Goal: Download file/media

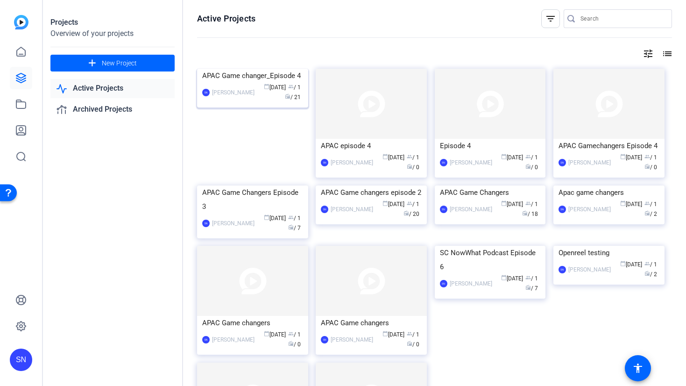
click at [230, 83] on div "APAC Game changer_Episode 4" at bounding box center [252, 76] width 101 height 14
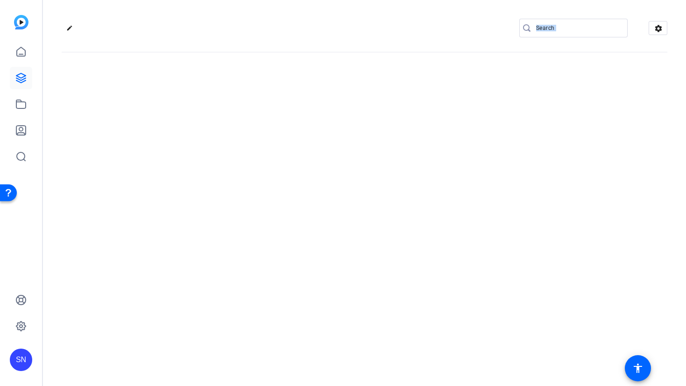
click at [230, 136] on div "edit settings" at bounding box center [364, 193] width 643 height 386
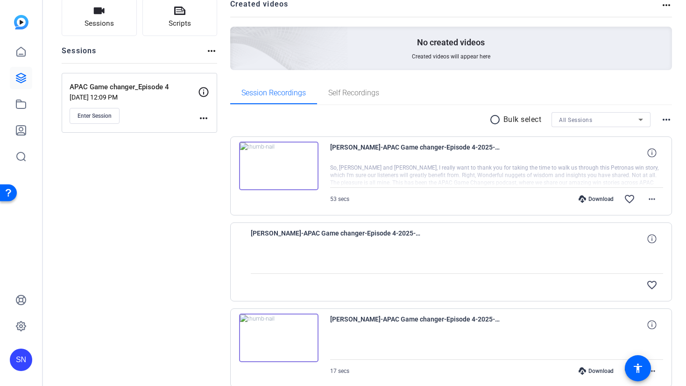
scroll to position [70, 0]
click at [405, 273] on div "favorite_border" at bounding box center [518, 284] width 289 height 22
click at [344, 255] on div at bounding box center [457, 260] width 413 height 23
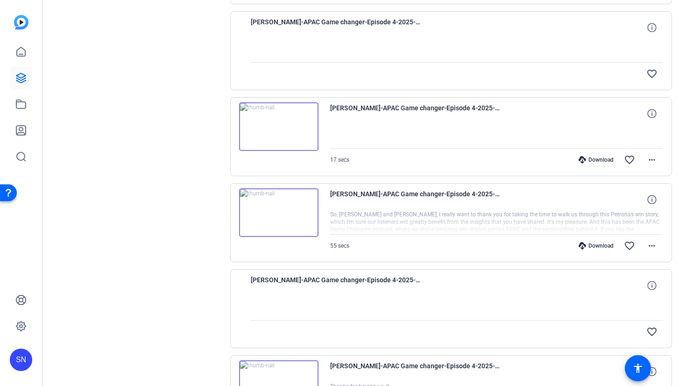
scroll to position [0, 0]
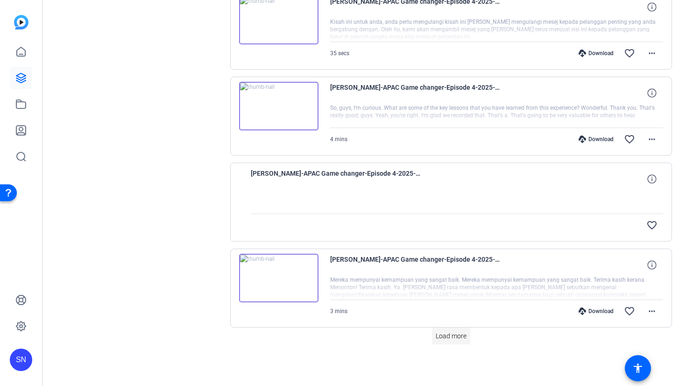
click at [454, 340] on span "Load more" at bounding box center [451, 336] width 31 height 10
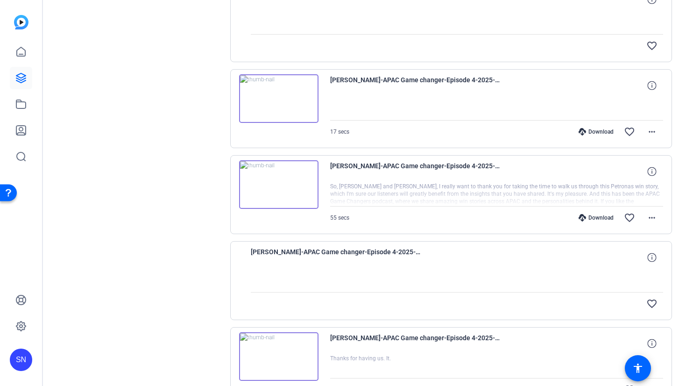
scroll to position [314, 0]
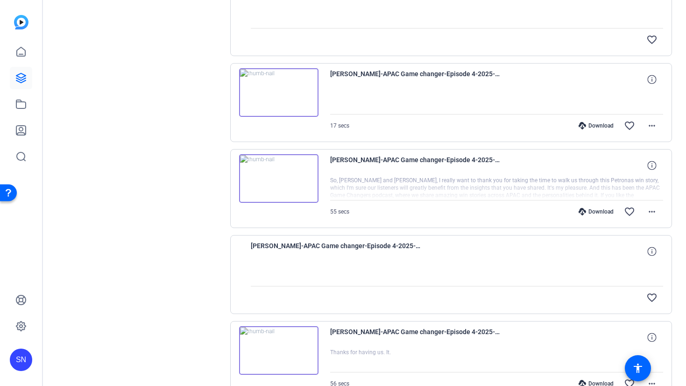
click at [359, 269] on div at bounding box center [457, 273] width 413 height 23
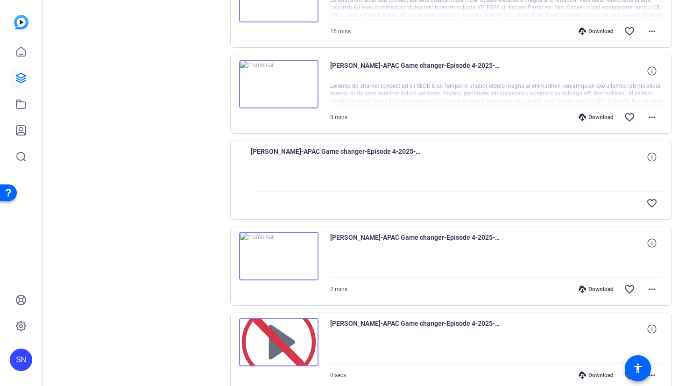
scroll to position [1589, 0]
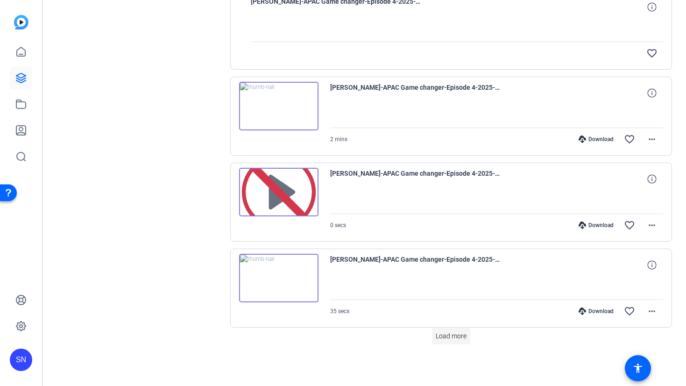
click at [456, 336] on span "Load more" at bounding box center [451, 336] width 31 height 10
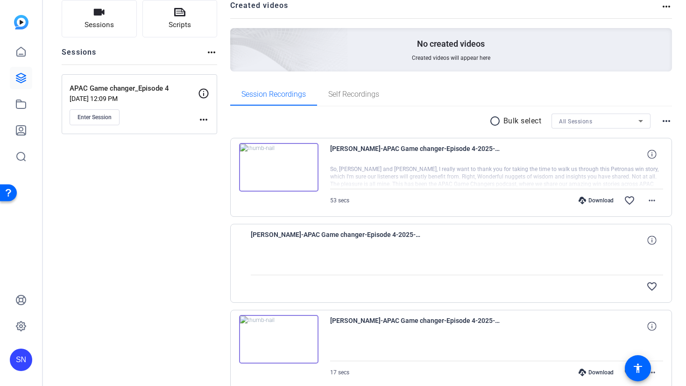
scroll to position [70, 0]
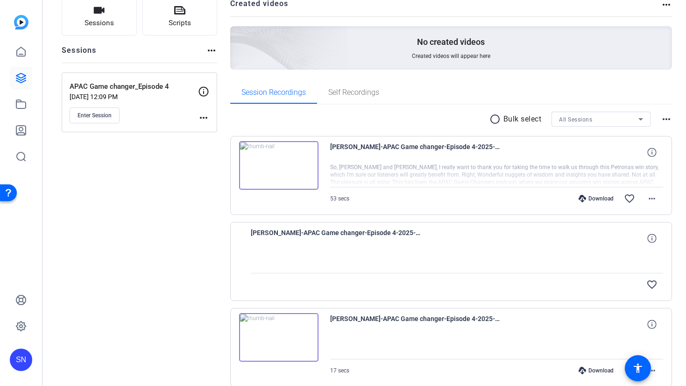
click at [489, 119] on mat-icon "radio_button_unchecked" at bounding box center [496, 118] width 14 height 11
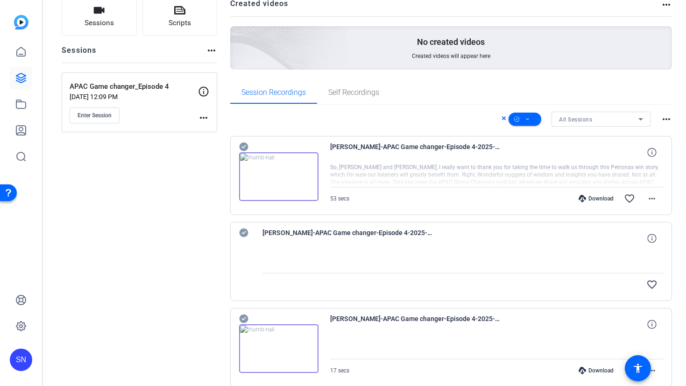
click at [242, 144] on icon at bounding box center [243, 146] width 9 height 9
click at [244, 229] on icon at bounding box center [243, 232] width 9 height 9
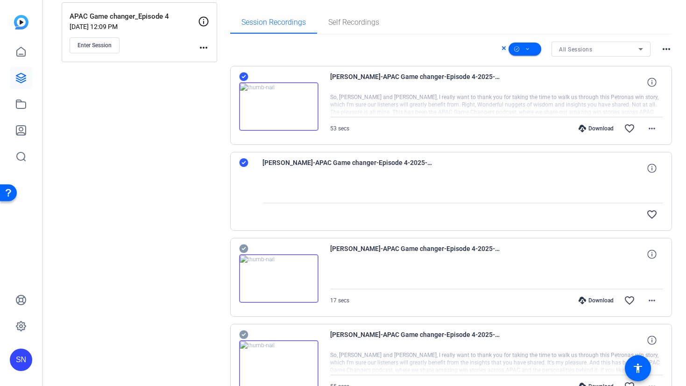
scroll to position [141, 0]
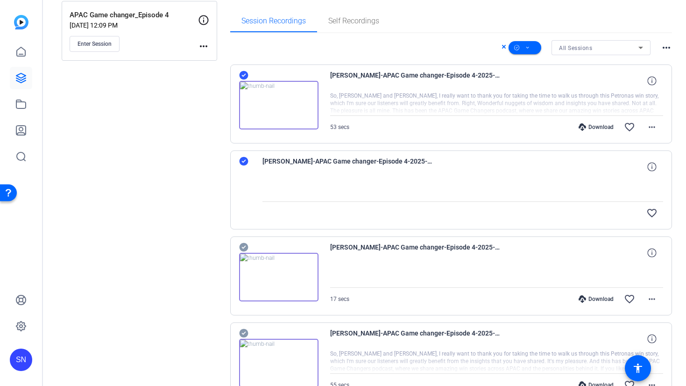
click at [244, 245] on icon at bounding box center [243, 247] width 9 height 9
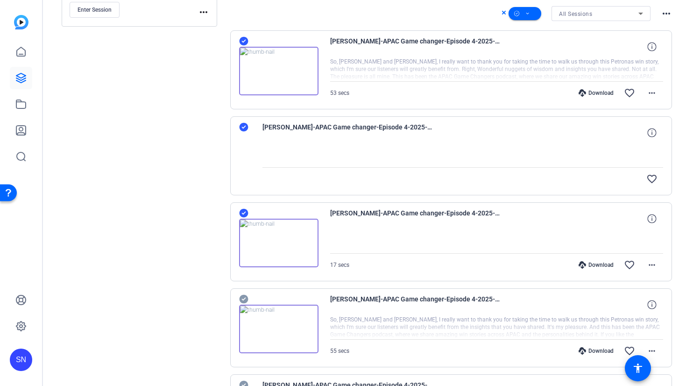
scroll to position [209, 0]
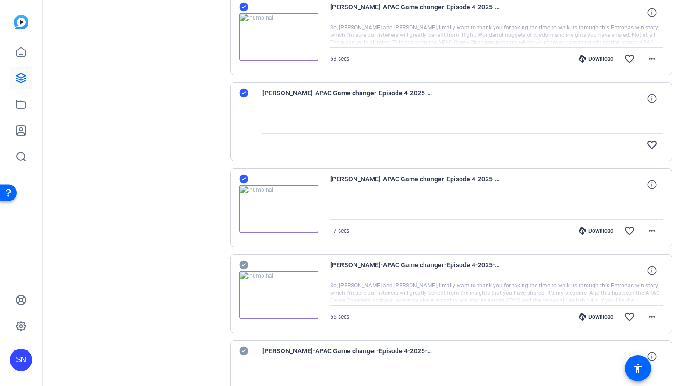
click at [244, 262] on icon at bounding box center [243, 264] width 9 height 9
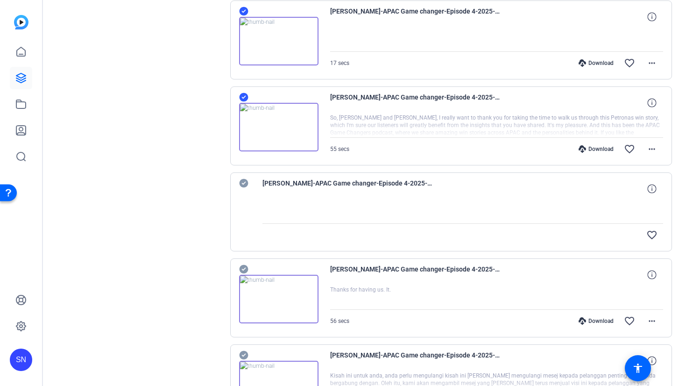
scroll to position [377, 0]
click at [247, 181] on icon at bounding box center [243, 182] width 9 height 11
click at [243, 267] on icon at bounding box center [243, 268] width 9 height 9
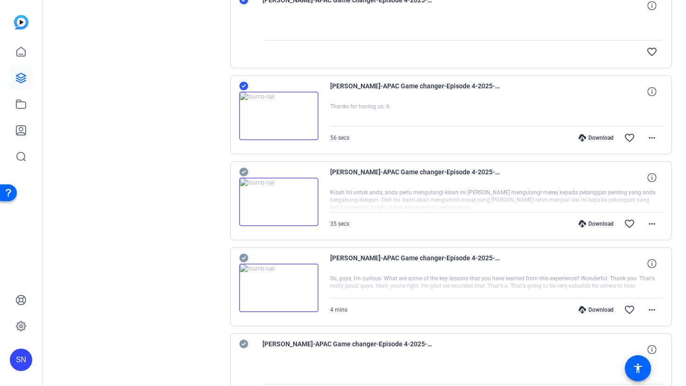
scroll to position [638, 0]
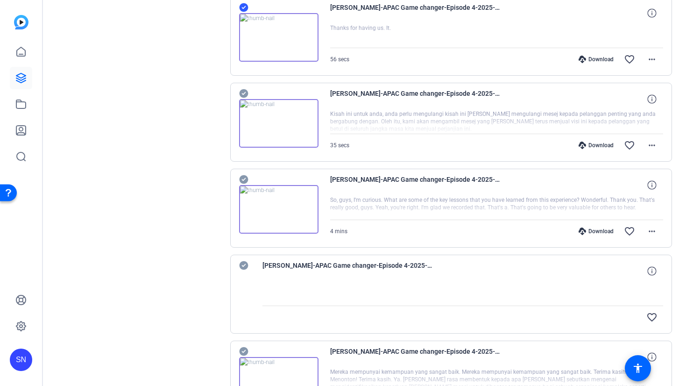
click at [245, 90] on icon at bounding box center [243, 93] width 9 height 9
click at [243, 177] on icon at bounding box center [243, 179] width 9 height 9
click at [245, 267] on icon at bounding box center [243, 265] width 9 height 9
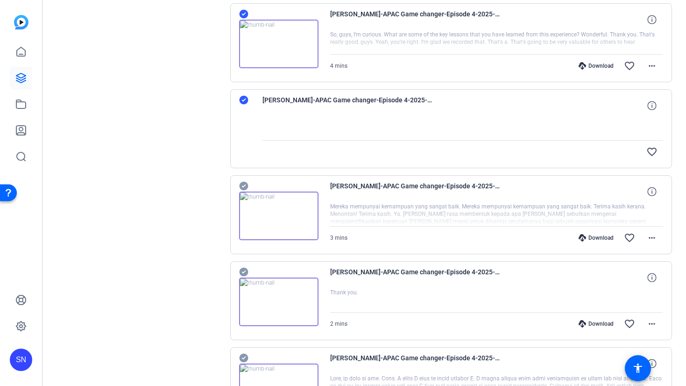
scroll to position [808, 0]
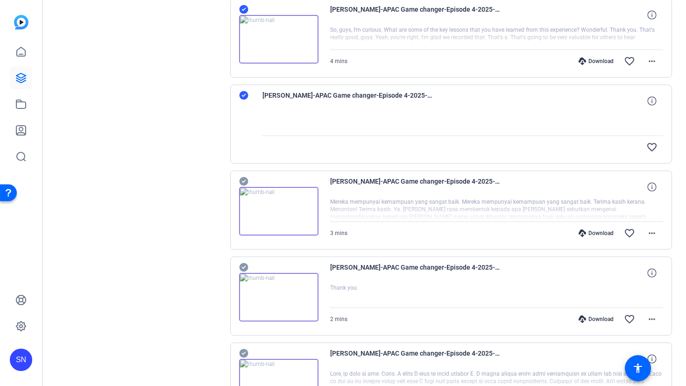
click at [246, 178] on icon at bounding box center [243, 181] width 9 height 9
click at [244, 268] on icon at bounding box center [243, 267] width 9 height 9
click at [246, 350] on icon at bounding box center [243, 353] width 9 height 9
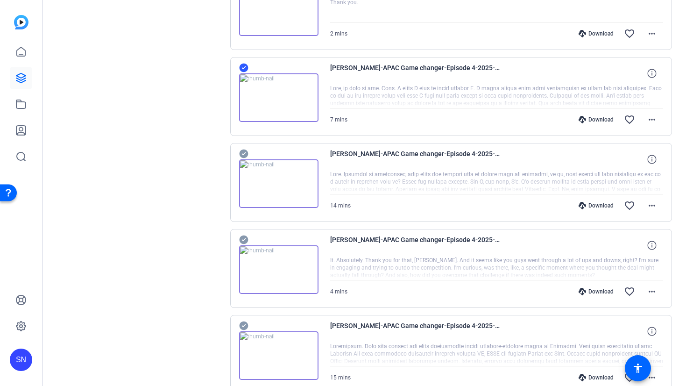
scroll to position [1190, 0]
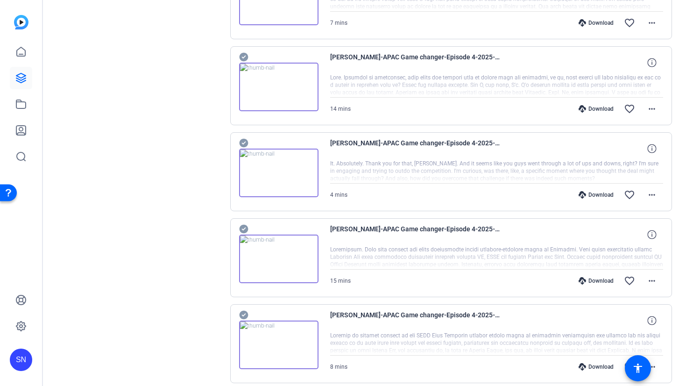
click at [244, 57] on icon at bounding box center [243, 56] width 9 height 11
click at [241, 143] on icon at bounding box center [243, 143] width 9 height 9
click at [245, 227] on icon at bounding box center [243, 228] width 9 height 11
click at [246, 316] on icon at bounding box center [243, 314] width 9 height 9
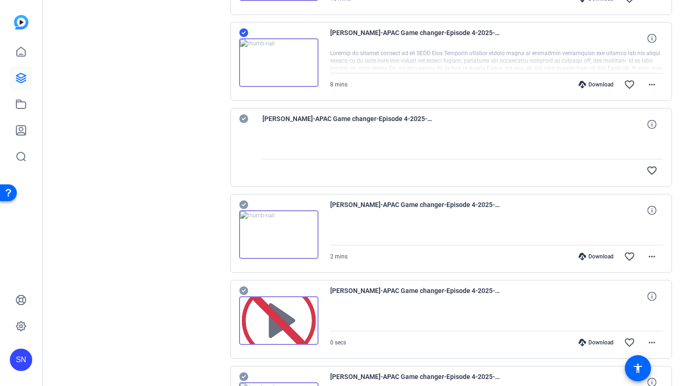
scroll to position [1398, 0]
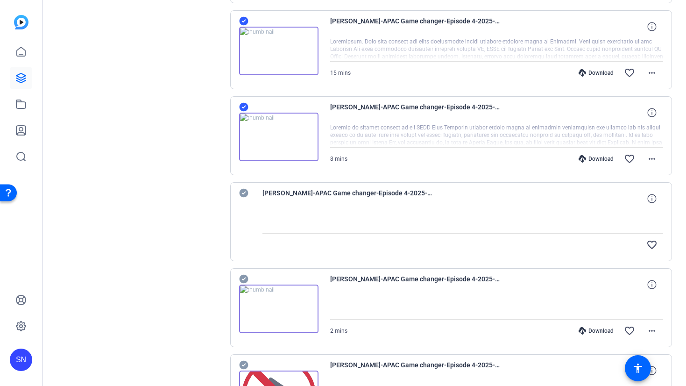
click at [242, 195] on icon at bounding box center [243, 193] width 9 height 9
click at [243, 277] on icon at bounding box center [243, 279] width 9 height 9
click at [241, 366] on icon at bounding box center [243, 364] width 9 height 9
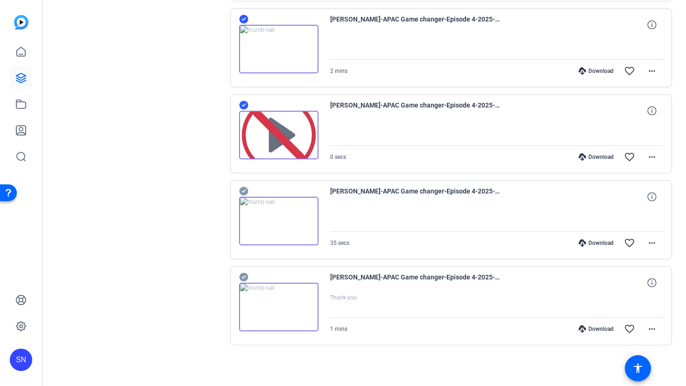
scroll to position [1658, 0]
click at [244, 189] on icon at bounding box center [243, 190] width 9 height 9
click at [245, 275] on icon at bounding box center [243, 276] width 9 height 9
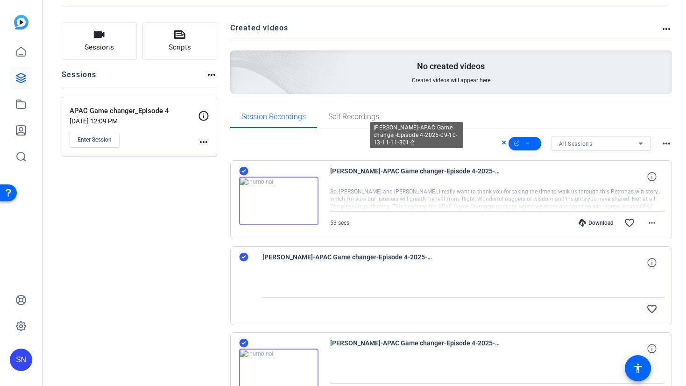
scroll to position [45, 0]
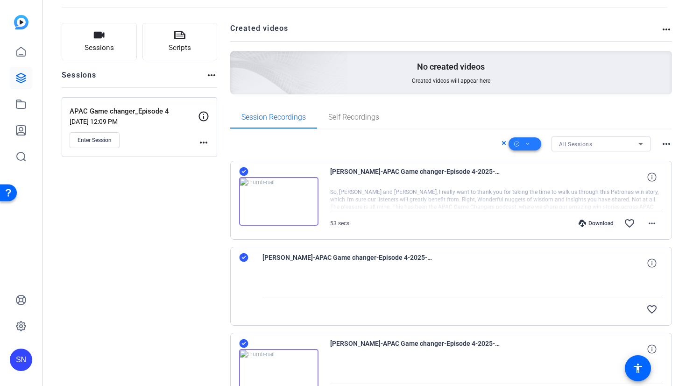
click at [525, 145] on icon at bounding box center [527, 144] width 5 height 12
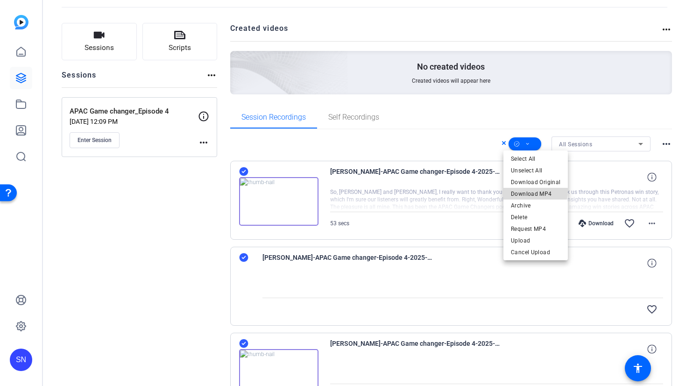
click at [524, 190] on span "Download MP4" at bounding box center [535, 193] width 49 height 11
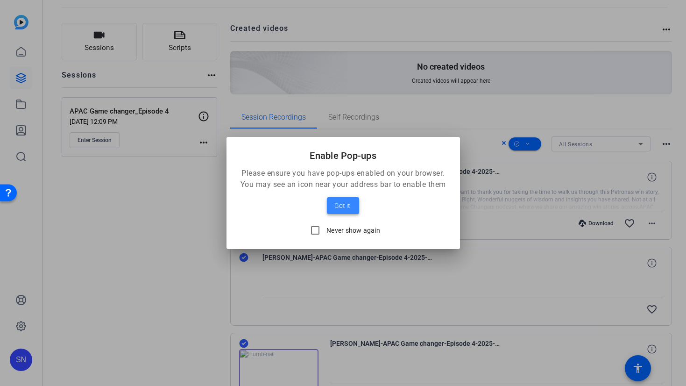
click at [341, 204] on span "Got it!" at bounding box center [342, 205] width 17 height 11
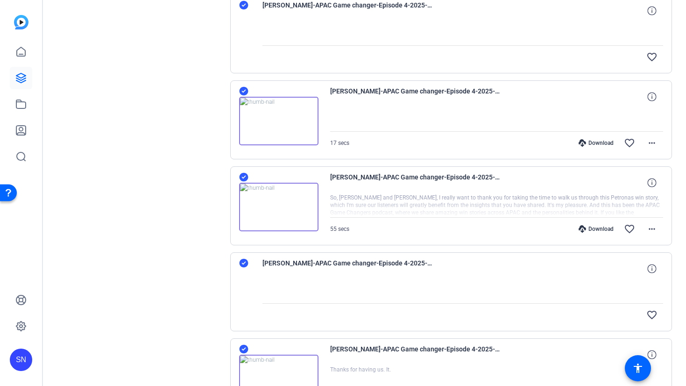
scroll to position [0, 0]
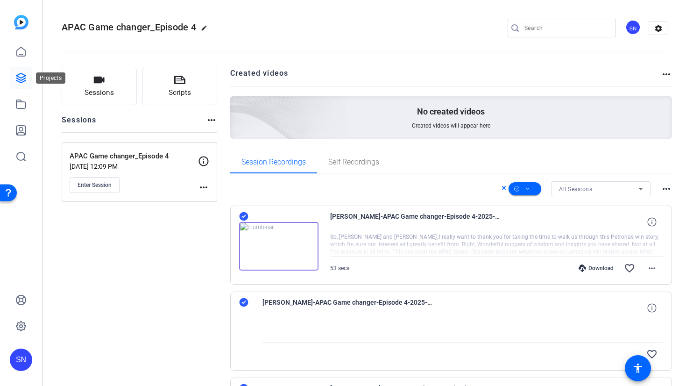
click at [17, 79] on icon at bounding box center [20, 77] width 11 height 11
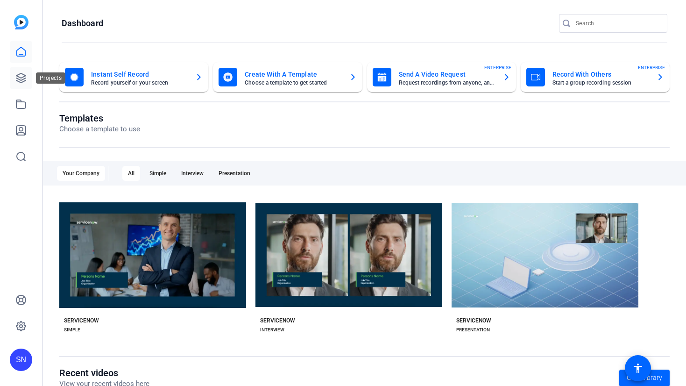
click at [21, 75] on icon at bounding box center [20, 77] width 11 height 11
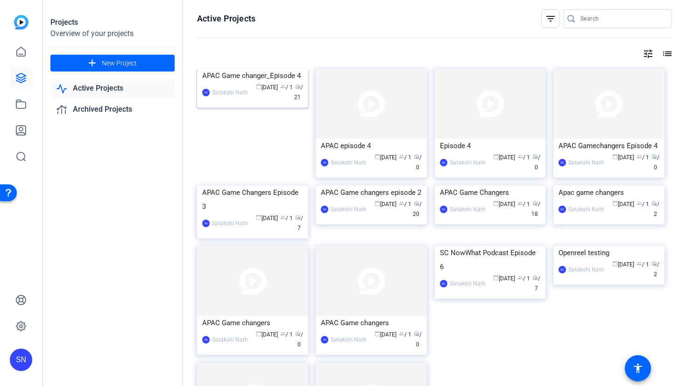
click at [255, 83] on div "APAC Game changer_Episode 4" at bounding box center [252, 76] width 101 height 14
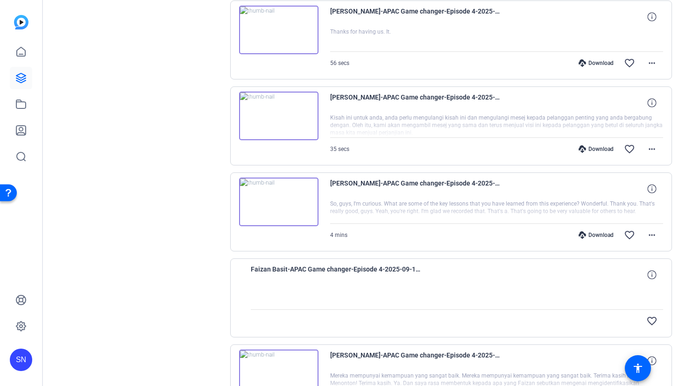
scroll to position [660, 0]
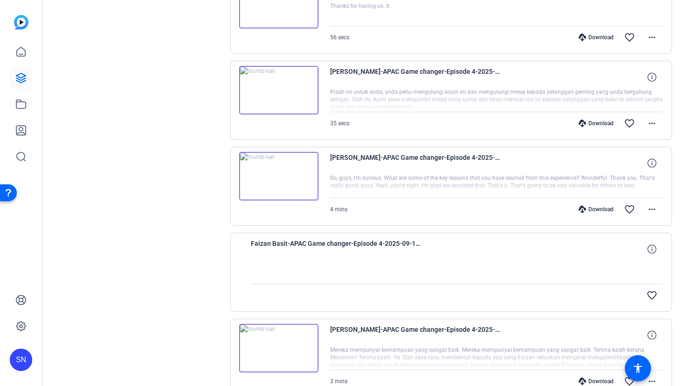
click at [374, 292] on div "favorite_border" at bounding box center [518, 295] width 289 height 22
click at [311, 260] on div at bounding box center [457, 271] width 413 height 23
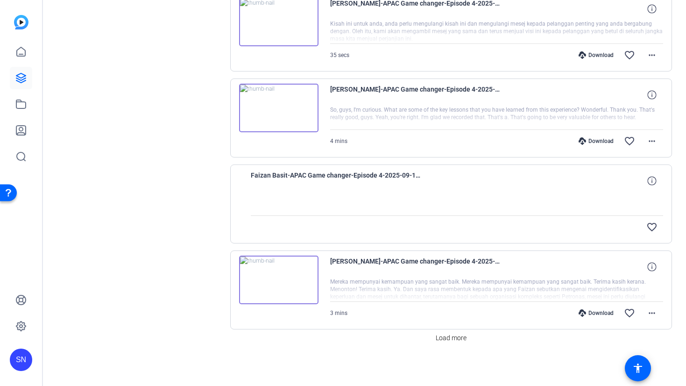
scroll to position [730, 0]
click at [454, 334] on span "Load more" at bounding box center [451, 336] width 31 height 10
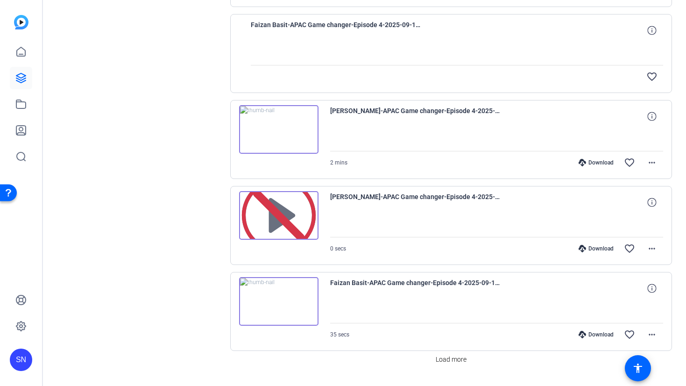
scroll to position [1589, 0]
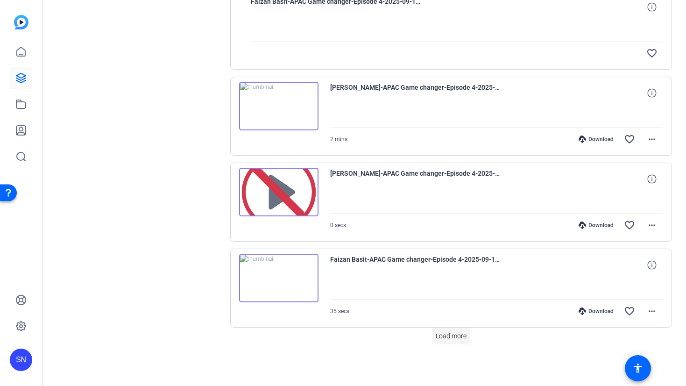
click at [446, 337] on span "Load more" at bounding box center [451, 336] width 31 height 10
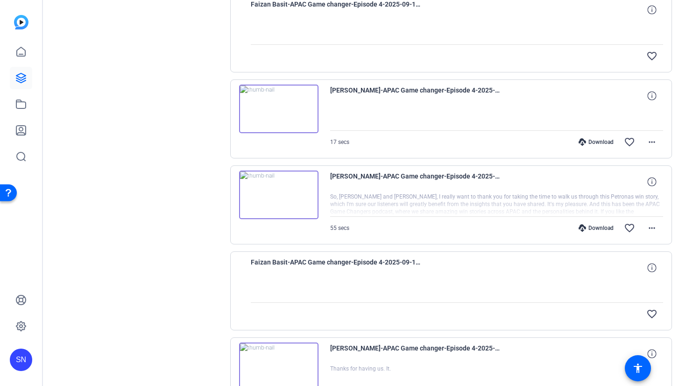
scroll to position [0, 0]
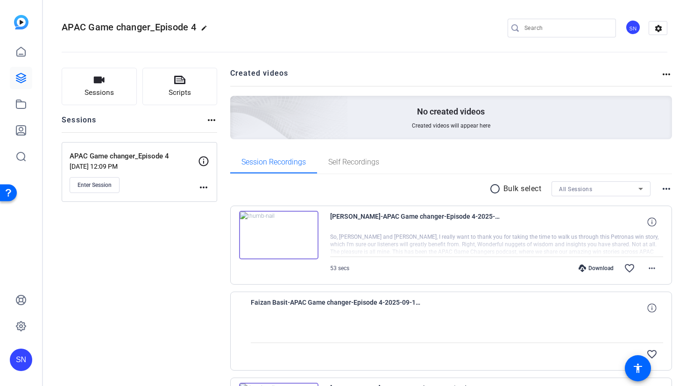
click at [440, 317] on div "[PERSON_NAME]-APAC Game changer-Episode 4-2025-09-10-13-11-11-301-1" at bounding box center [457, 307] width 413 height 22
click at [348, 302] on span "[PERSON_NAME]-APAC Game changer-Episode 4-2025-09-10-13-11-11-301-1" at bounding box center [337, 307] width 173 height 22
click at [300, 304] on span "[PERSON_NAME]-APAC Game changer-Episode 4-2025-09-10-13-11-11-301-1" at bounding box center [337, 307] width 173 height 22
click at [514, 335] on div at bounding box center [457, 330] width 413 height 23
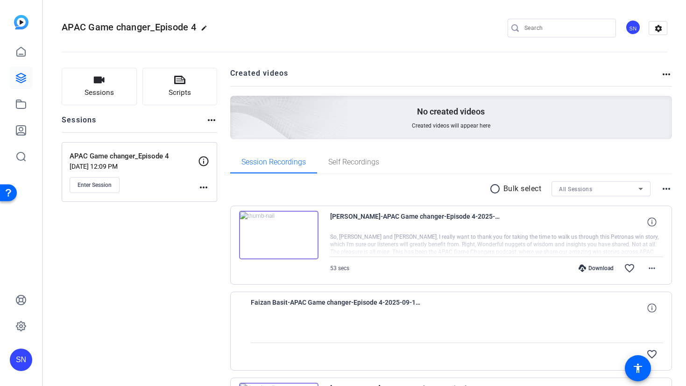
scroll to position [155, 0]
